Goal: Transaction & Acquisition: Download file/media

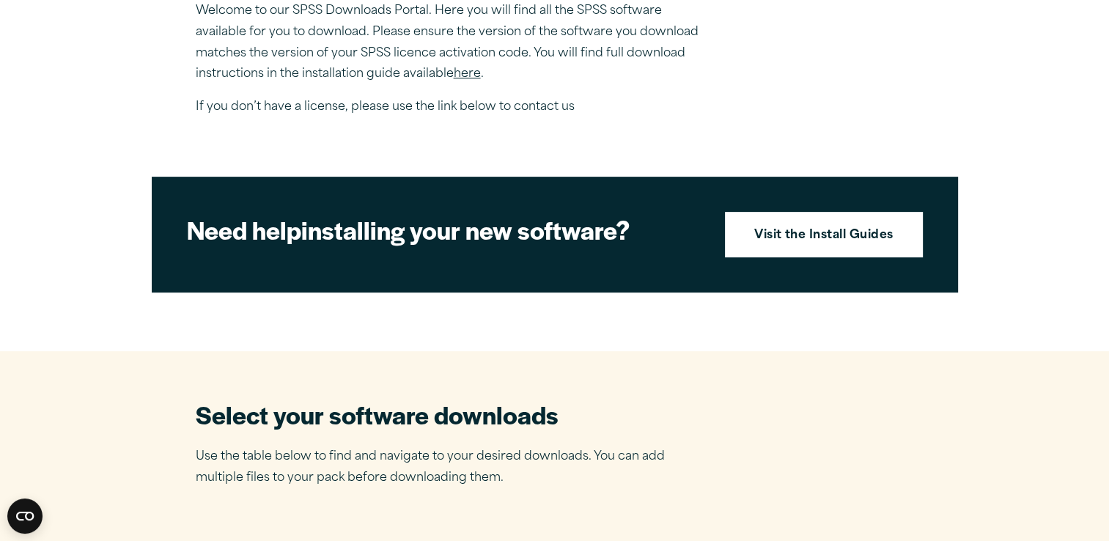
scroll to position [548, 0]
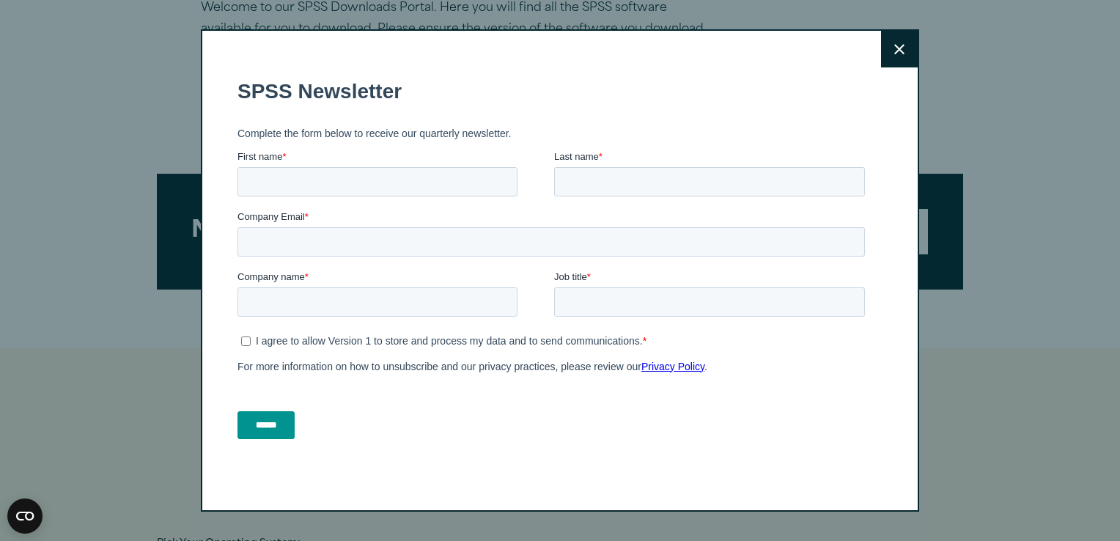
click at [900, 46] on button "Close" at bounding box center [899, 49] width 37 height 37
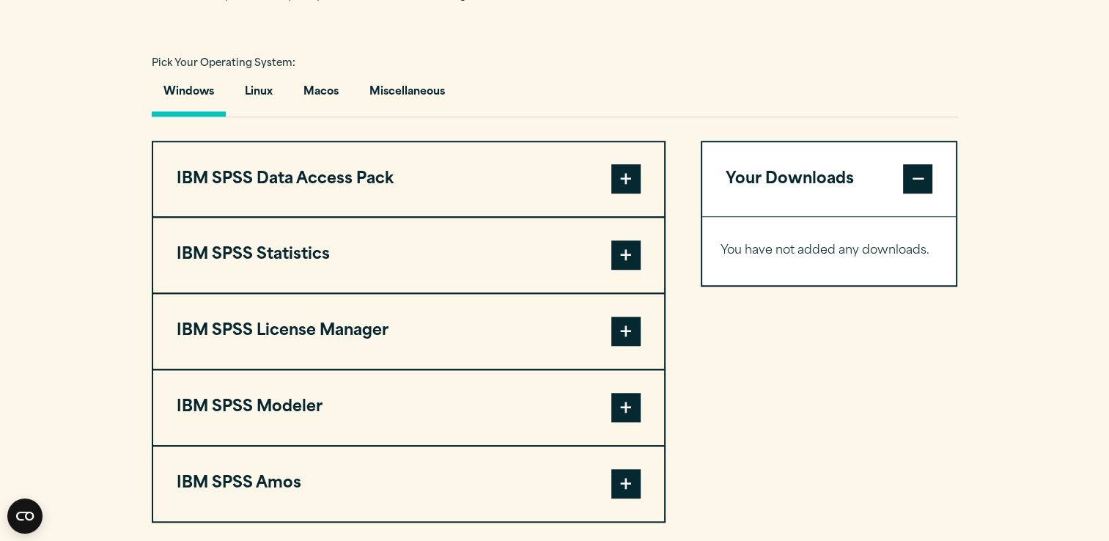
scroll to position [1032, 0]
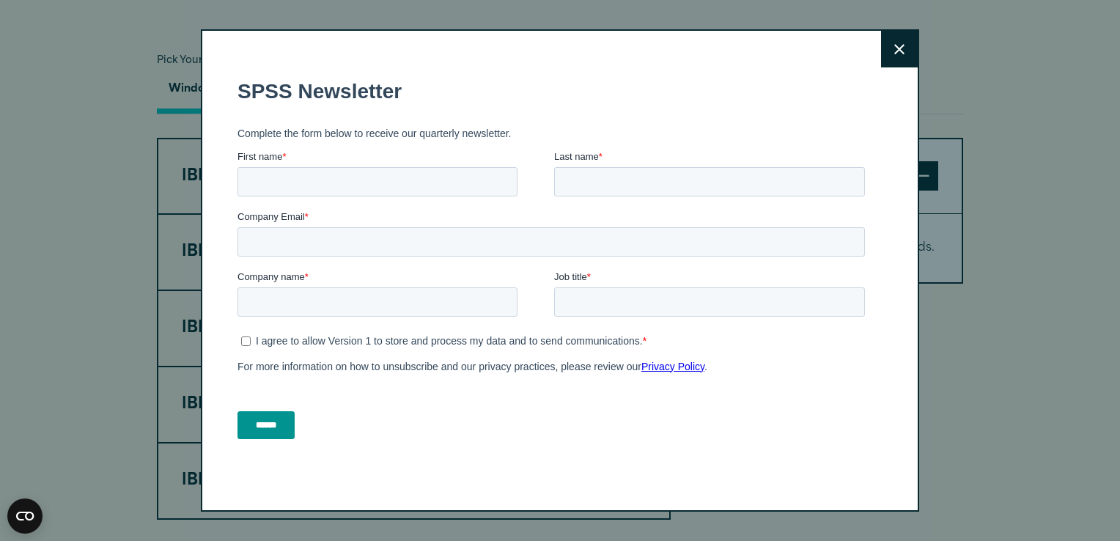
click at [897, 51] on icon at bounding box center [900, 49] width 10 height 10
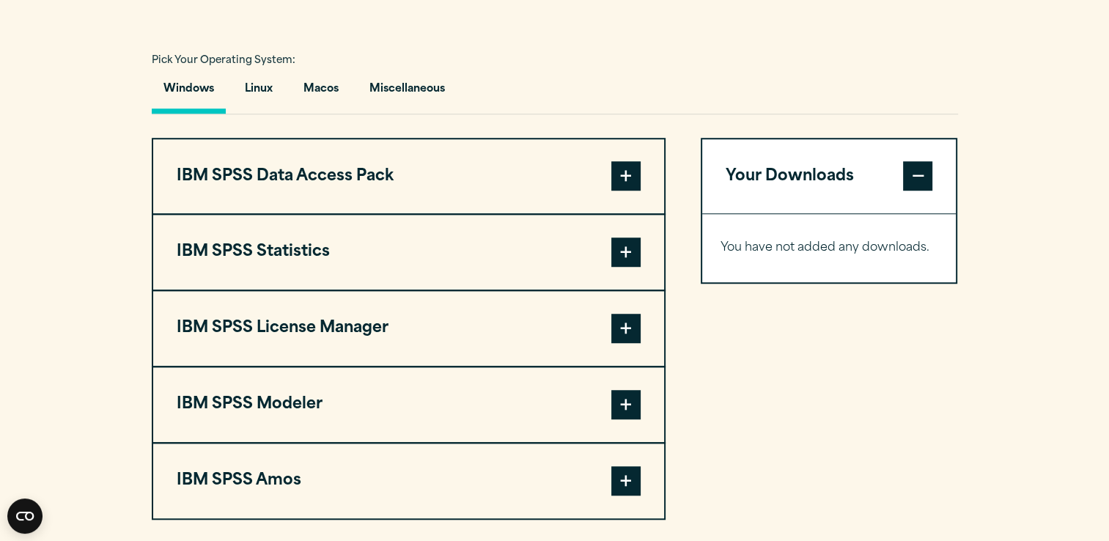
click at [176, 107] on button "Windows" at bounding box center [189, 93] width 74 height 42
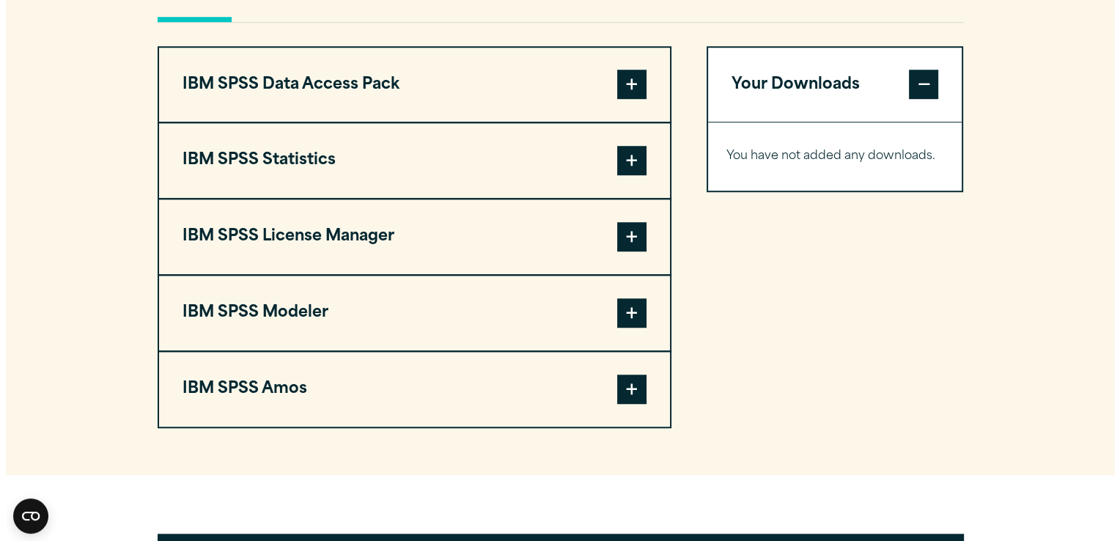
scroll to position [1128, 0]
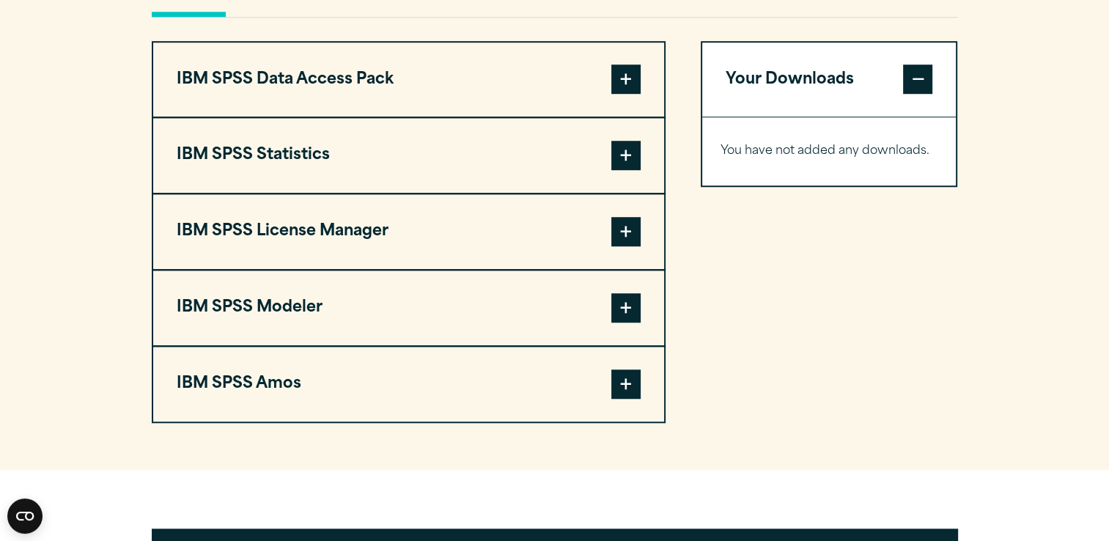
click at [616, 170] on span at bounding box center [626, 155] width 29 height 29
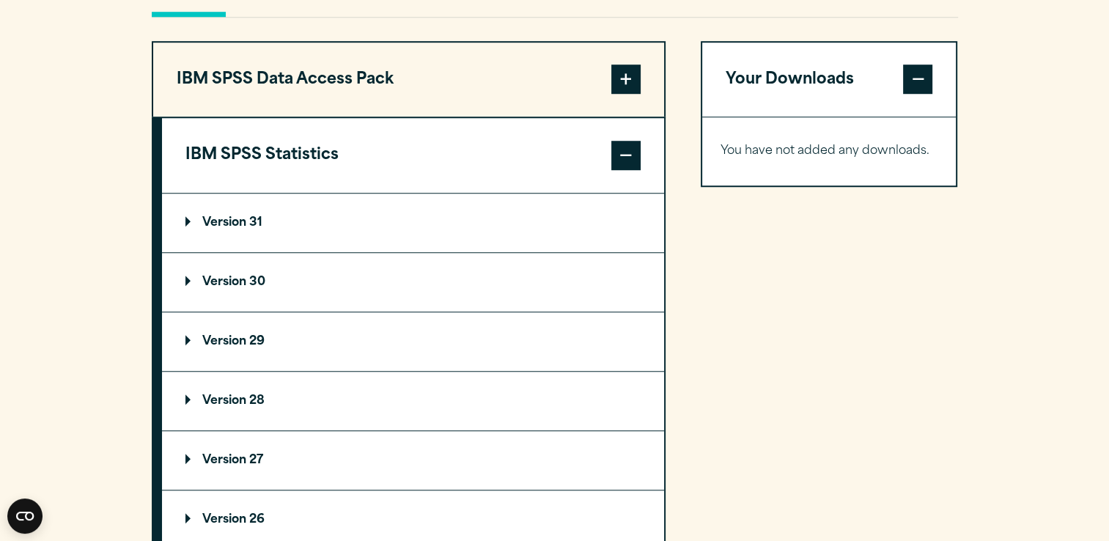
click at [240, 288] on p "Version 30" at bounding box center [226, 282] width 80 height 12
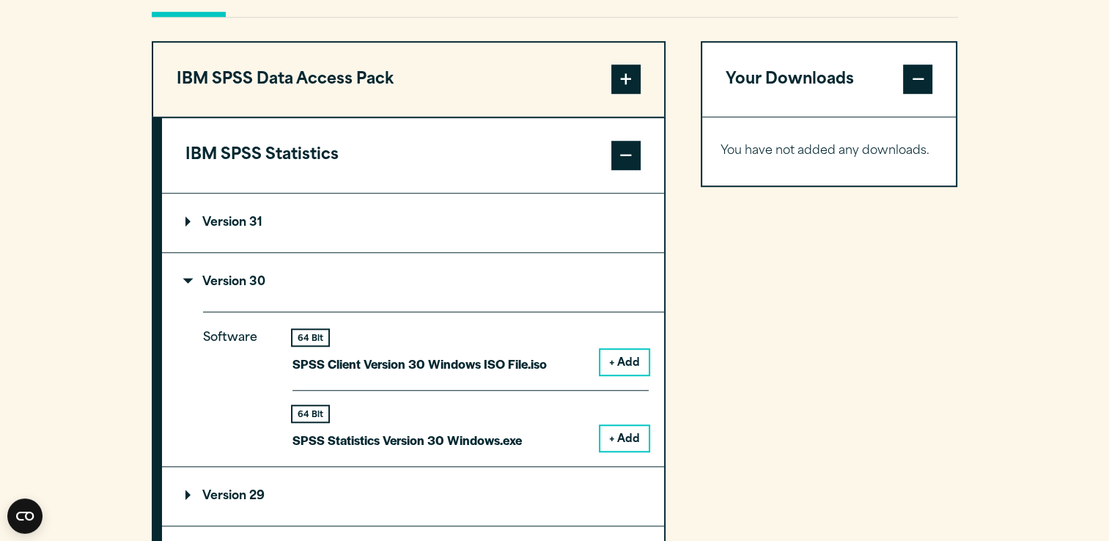
click at [625, 451] on button "+ Add" at bounding box center [625, 438] width 48 height 25
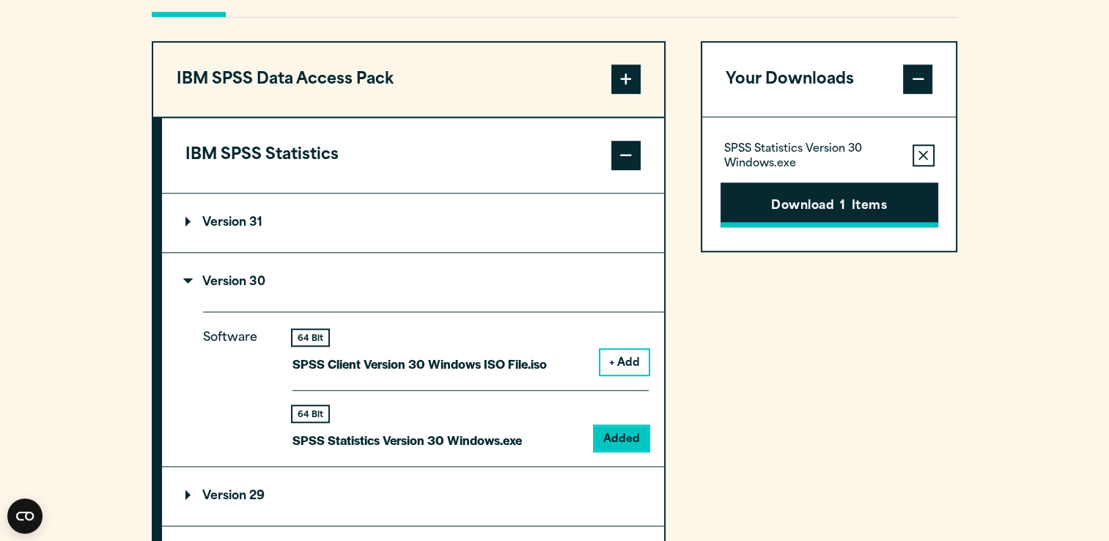
click at [788, 227] on button "Download 1 Items" at bounding box center [830, 205] width 218 height 45
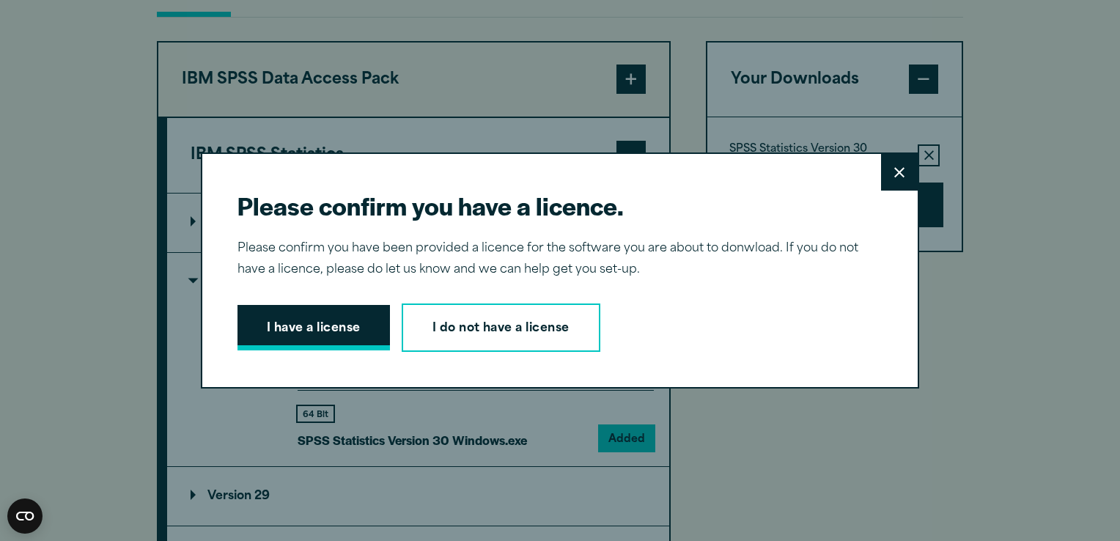
click at [284, 329] on button "I have a license" at bounding box center [314, 327] width 153 height 45
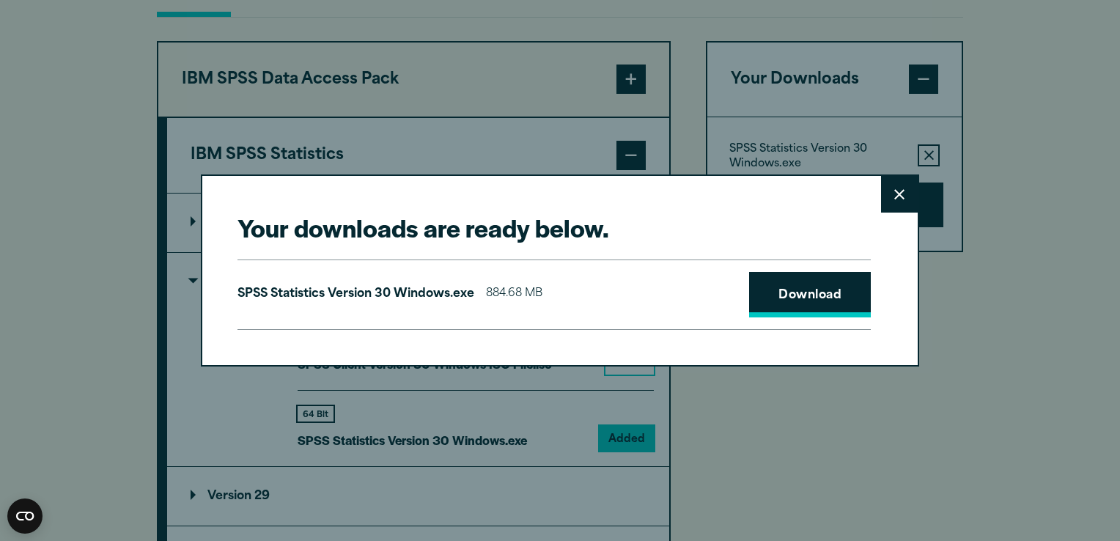
click at [774, 298] on link "Download" at bounding box center [810, 294] width 122 height 45
